Goal: Information Seeking & Learning: Learn about a topic

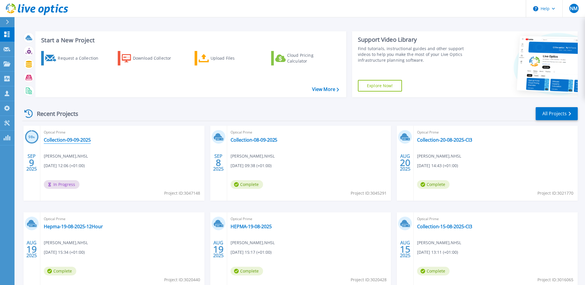
click at [71, 139] on link "Collection-09-09-2025" at bounding box center [67, 140] width 47 height 6
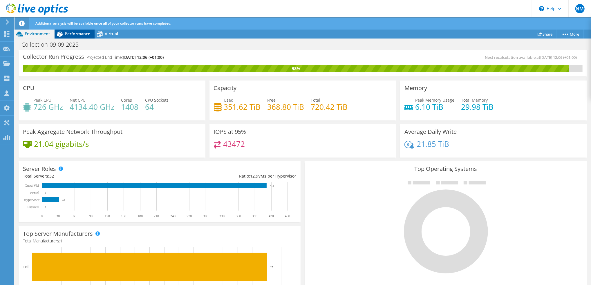
click at [77, 35] on span "Performance" at bounding box center [78, 34] width 26 height 6
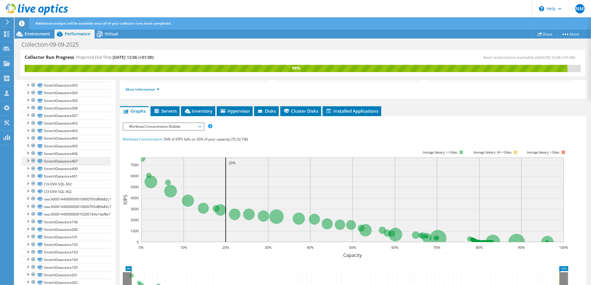
scroll to position [155, 0]
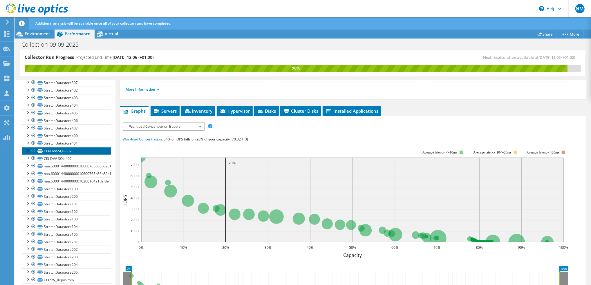
click at [66, 155] on link "CI3-DVV-SQL-302" at bounding box center [66, 151] width 89 height 8
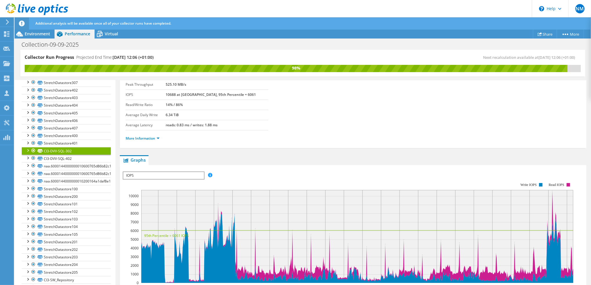
scroll to position [77, 0]
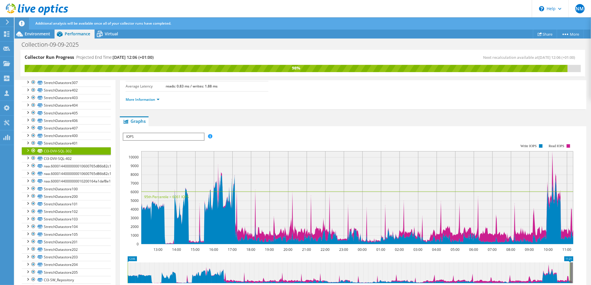
click at [200, 137] on span "IOPS" at bounding box center [163, 136] width 80 height 7
click at [178, 161] on li "Latency" at bounding box center [163, 164] width 80 height 7
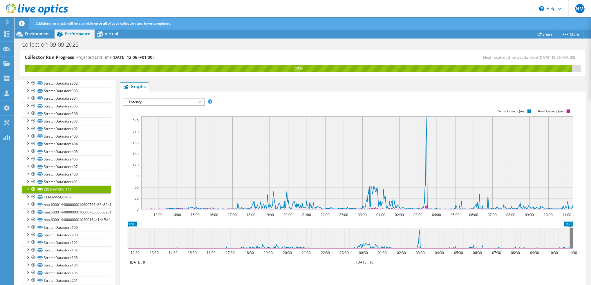
scroll to position [116, 0]
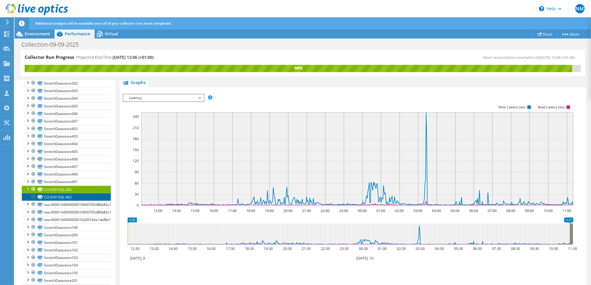
click at [61, 201] on link "CI3-DVV-SQL-402" at bounding box center [66, 197] width 89 height 8
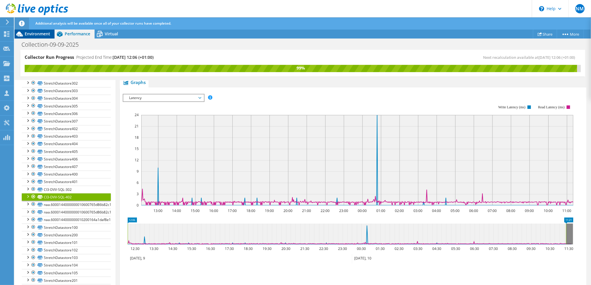
click at [34, 34] on span "Environment" at bounding box center [38, 34] width 26 height 6
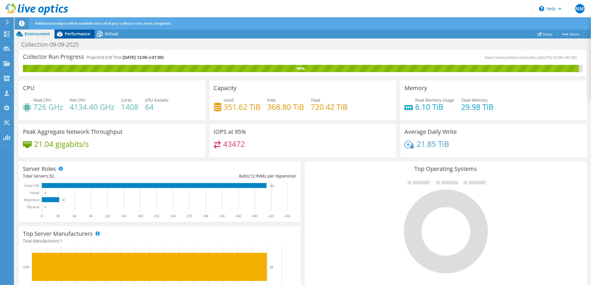
click at [81, 30] on div "Performance" at bounding box center [75, 33] width 40 height 9
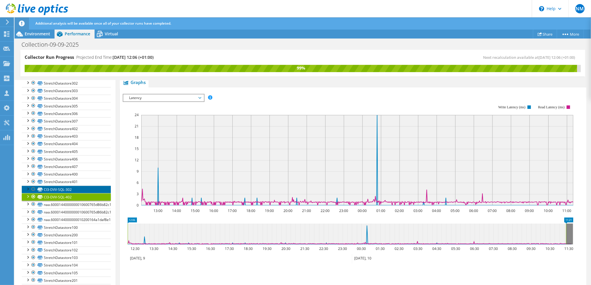
click at [46, 193] on link "CI3-DVV-SQL-302" at bounding box center [66, 190] width 89 height 8
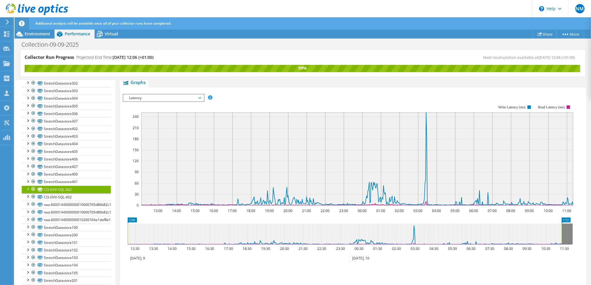
click at [58, 193] on link "CI3-DVV-SQL-302" at bounding box center [66, 190] width 89 height 8
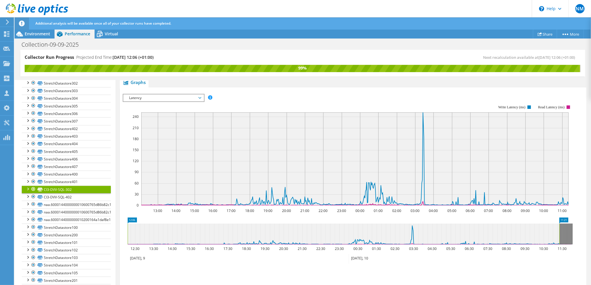
click at [202, 95] on span "Latency" at bounding box center [163, 98] width 80 height 7
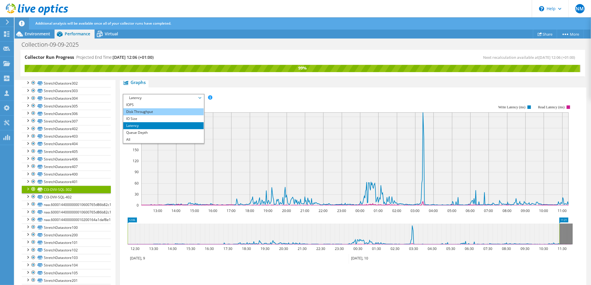
click at [171, 108] on li "Disk Throughput" at bounding box center [163, 111] width 80 height 7
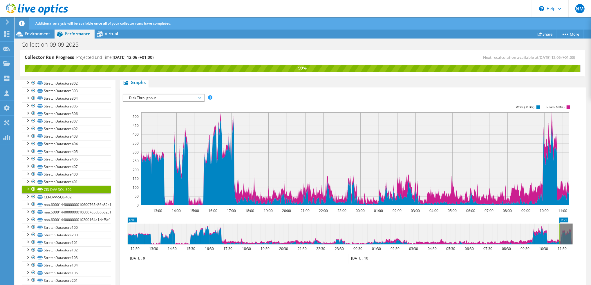
click at [199, 97] on span "Disk Throughput" at bounding box center [163, 98] width 75 height 7
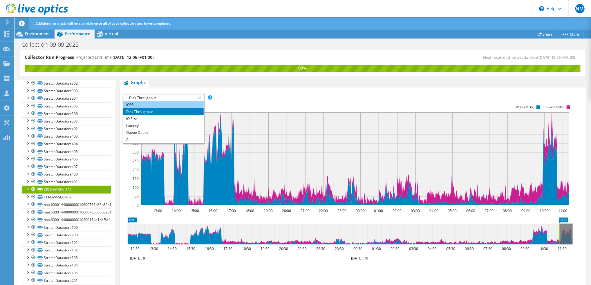
click at [159, 106] on li "IOPS" at bounding box center [163, 105] width 80 height 7
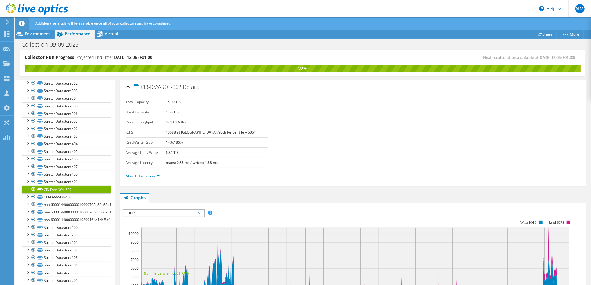
scroll to position [0, 0]
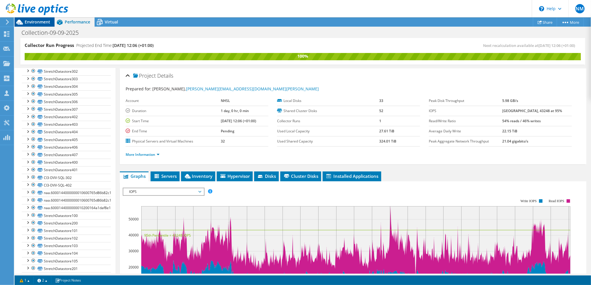
click at [30, 22] on span "Environment" at bounding box center [38, 22] width 26 height 6
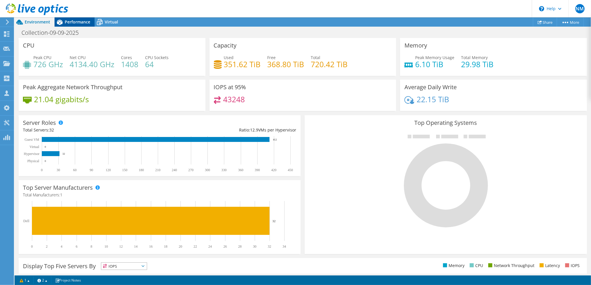
click at [73, 19] on span "Performance" at bounding box center [78, 22] width 26 height 6
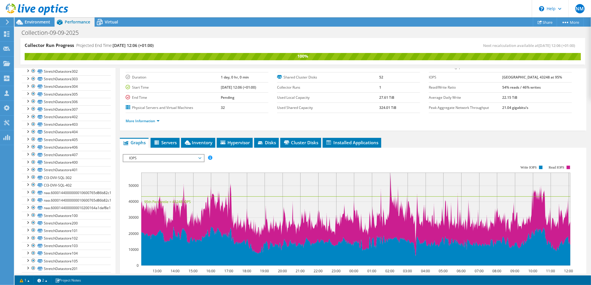
scroll to position [77, 0]
